Goal: Navigation & Orientation: Find specific page/section

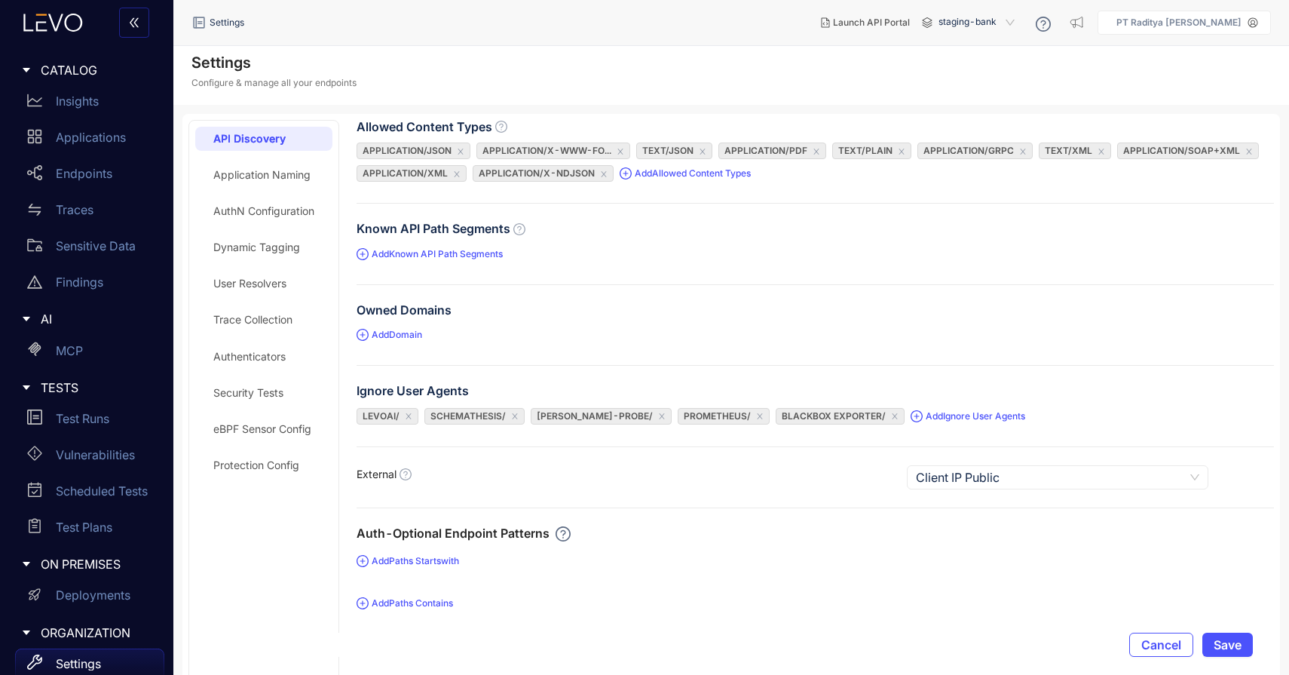
click at [418, 338] on span "Add Domain" at bounding box center [389, 334] width 66 height 15
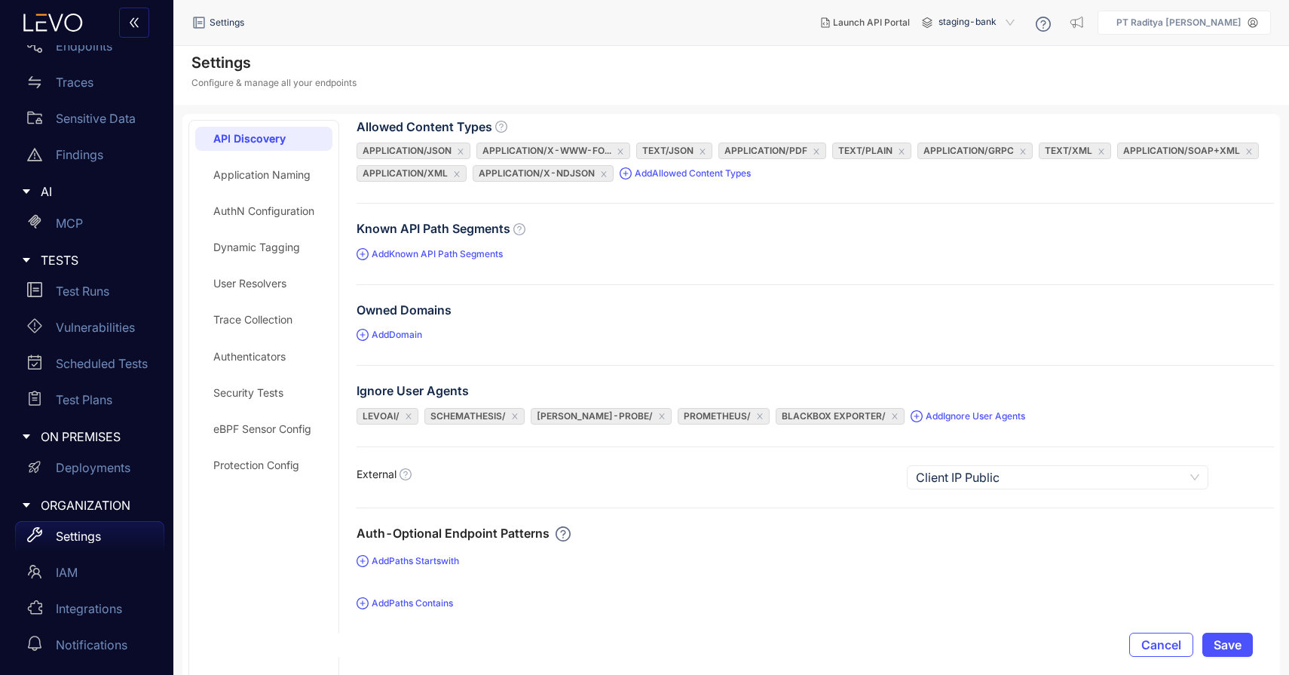
click at [689, 305] on div "Owned Domains" at bounding box center [814, 313] width 917 height 20
click at [96, 106] on div "Sensitive Data" at bounding box center [89, 118] width 149 height 30
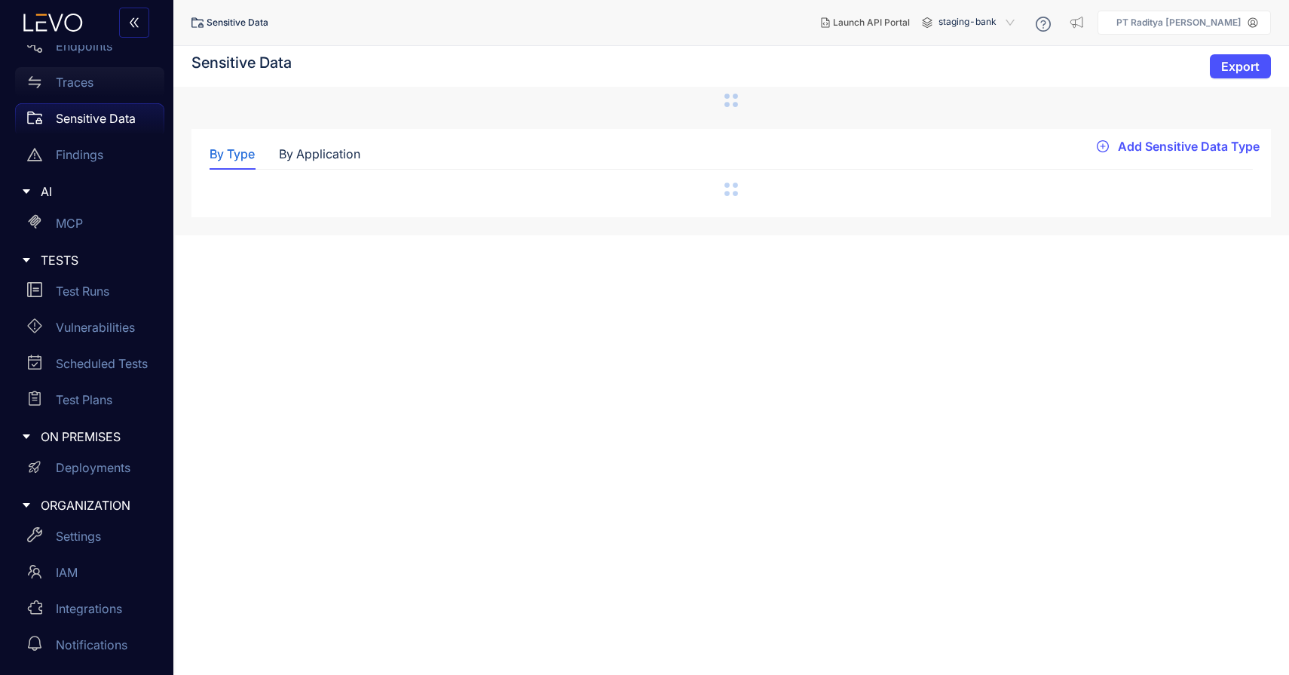
click at [101, 93] on div "Traces" at bounding box center [89, 82] width 149 height 30
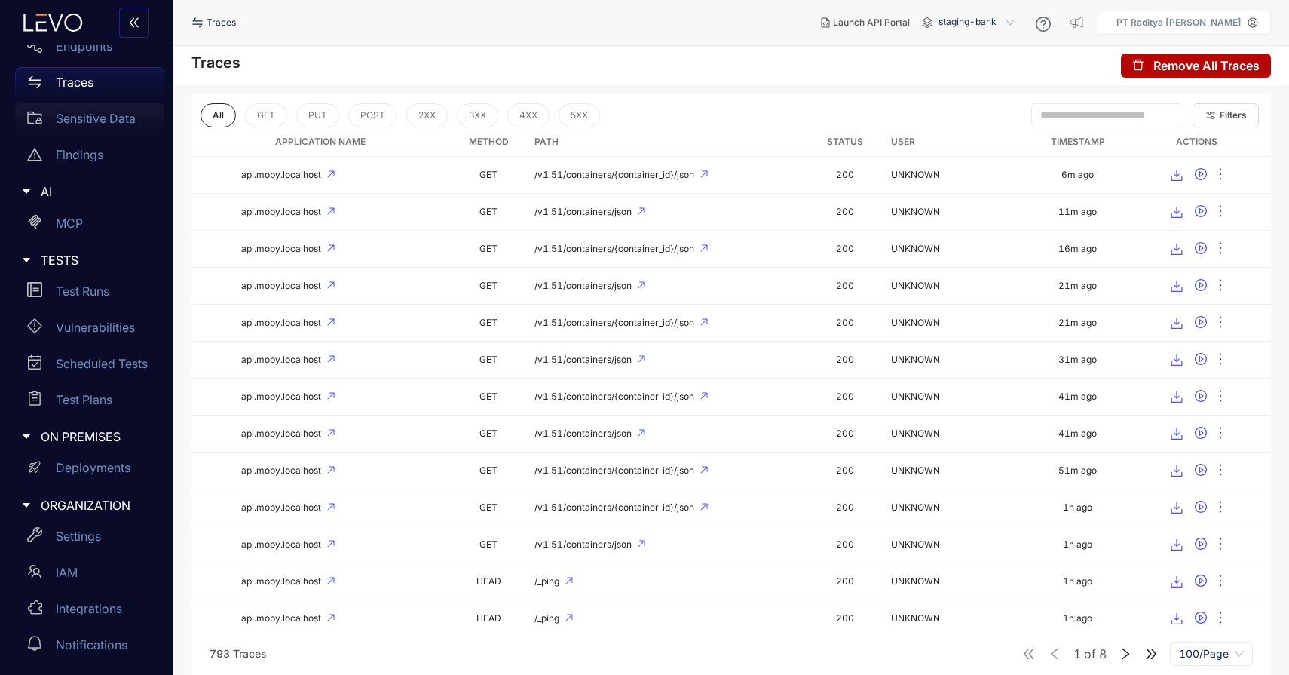
click at [129, 120] on p "Sensitive Data" at bounding box center [96, 119] width 80 height 14
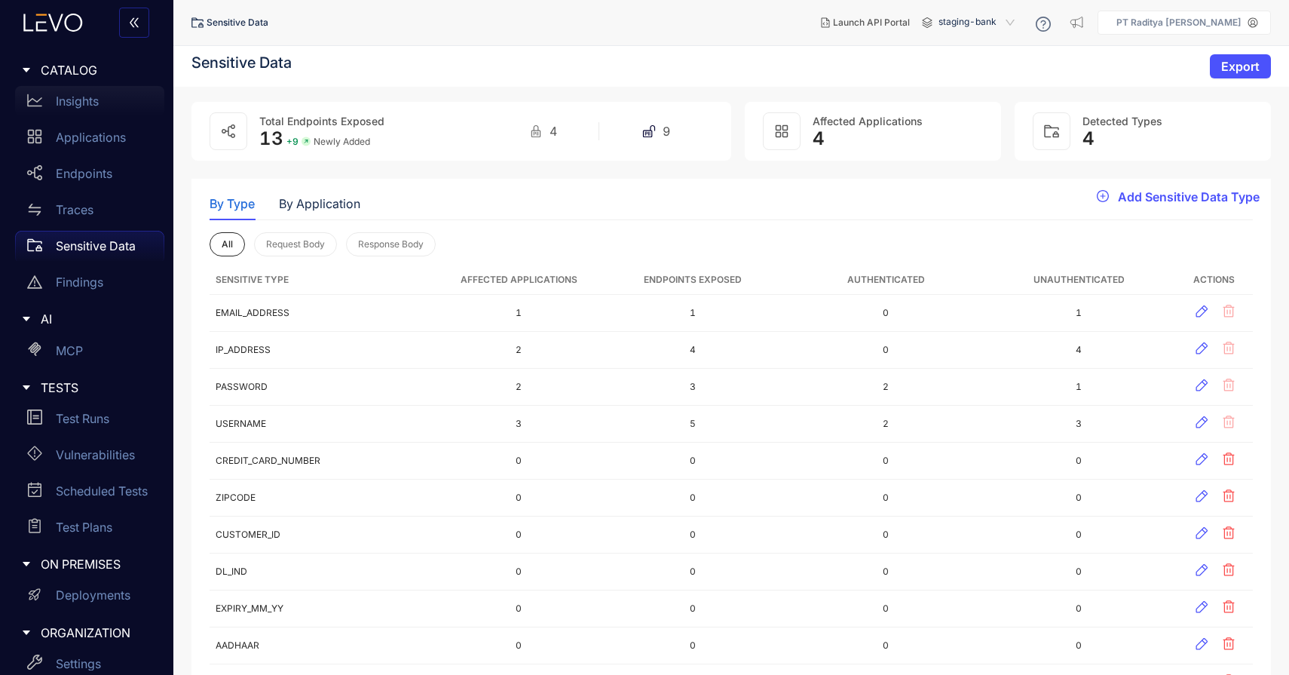
click at [104, 102] on div "Insights" at bounding box center [89, 101] width 149 height 30
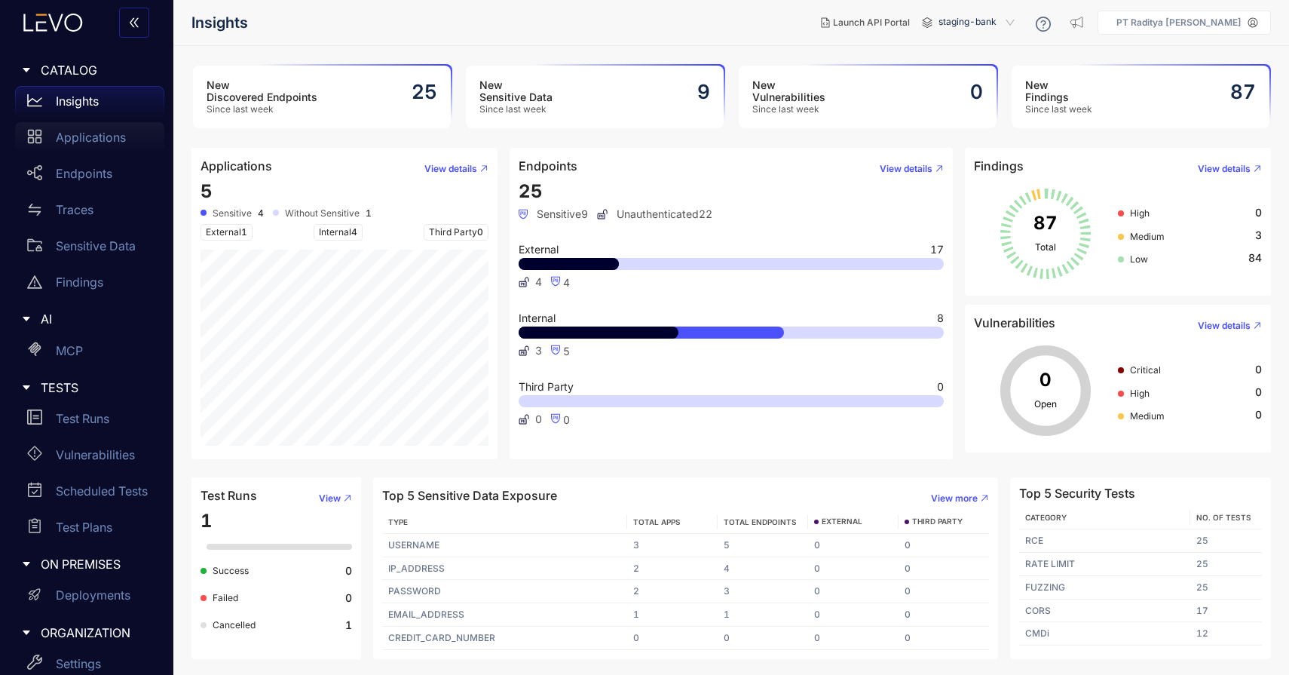
click at [104, 136] on p "Applications" at bounding box center [91, 137] width 70 height 14
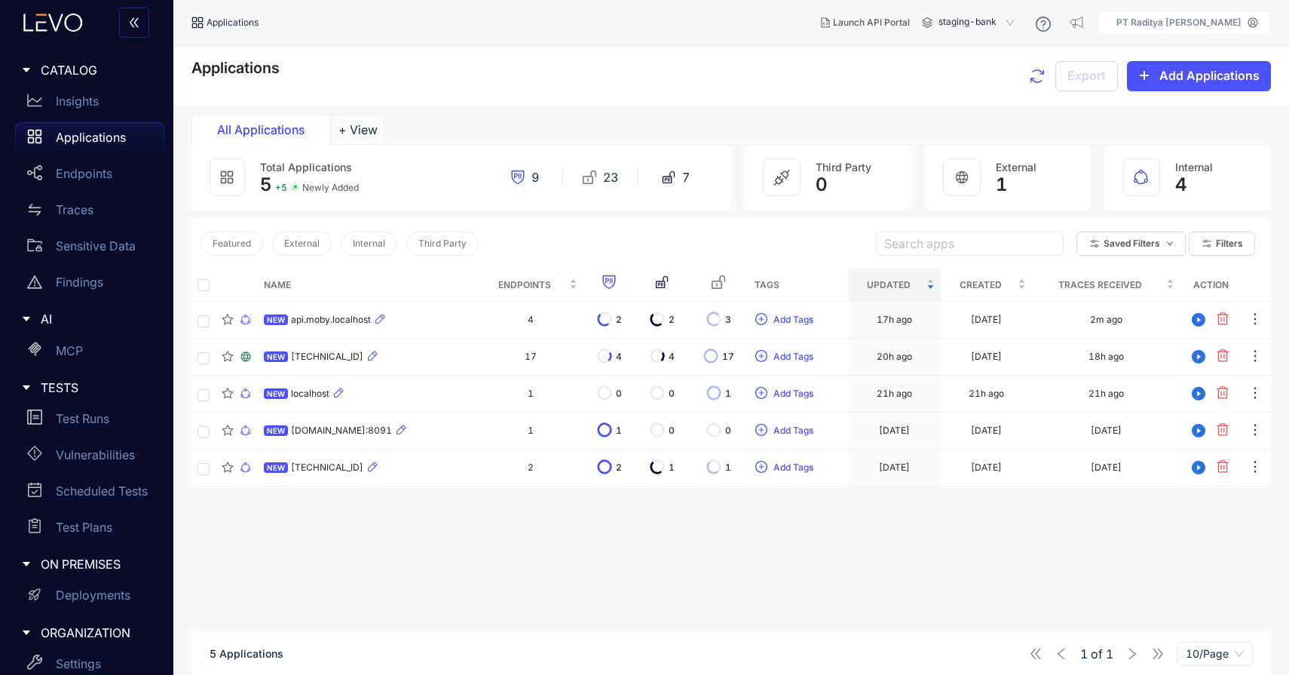
click at [95, 82] on div "CATALOG" at bounding box center [86, 70] width 155 height 32
click at [99, 93] on div "Insights" at bounding box center [89, 101] width 149 height 30
